Goal: Book appointment/travel/reservation

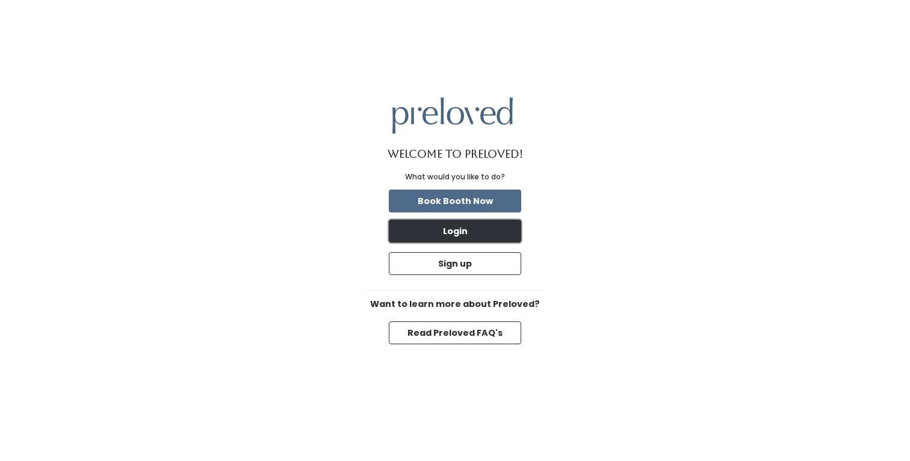
click at [475, 226] on button "Login" at bounding box center [455, 231] width 132 height 23
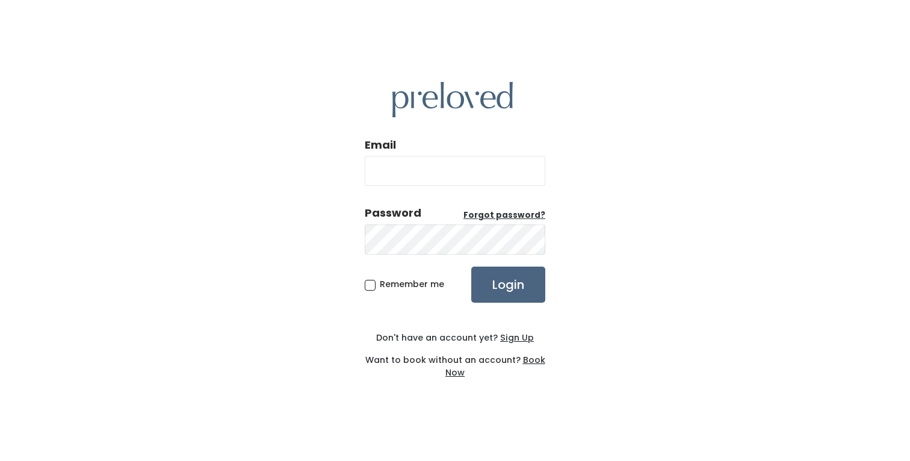
type input "[EMAIL_ADDRESS][DOMAIN_NAME]"
click at [495, 286] on input "Login" at bounding box center [508, 285] width 74 height 36
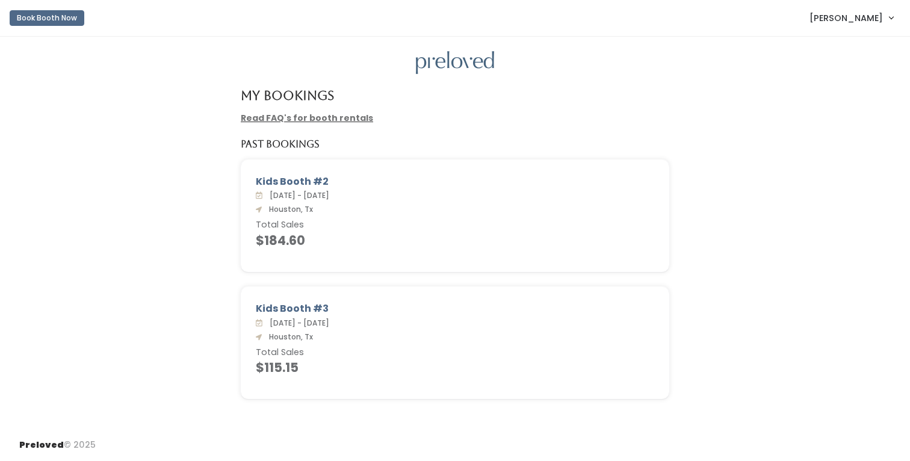
click at [357, 118] on link "Read FAQ's for booth rentals" at bounding box center [307, 118] width 132 height 12
click at [71, 23] on button "Book Booth Now" at bounding box center [47, 18] width 75 height 16
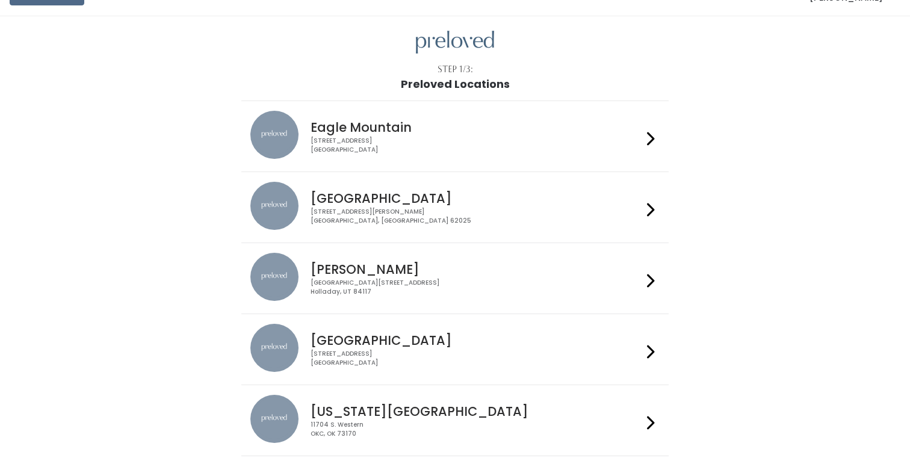
scroll to position [42, 0]
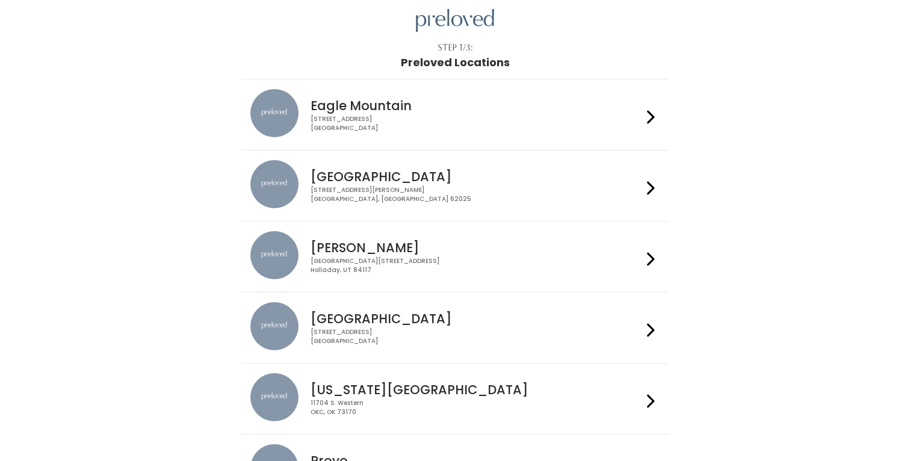
click at [363, 334] on div "[STREET_ADDRESS]" at bounding box center [476, 336] width 331 height 17
